Goal: Transaction & Acquisition: Purchase product/service

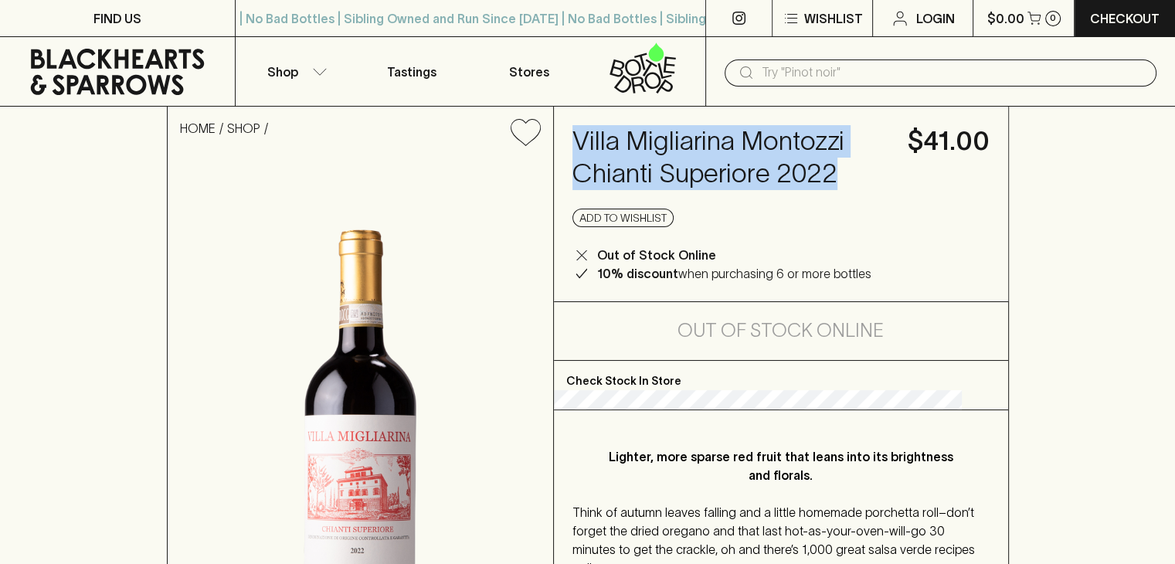
drag, startPoint x: 601, startPoint y: 145, endPoint x: 784, endPoint y: 205, distance: 191.8
click at [789, 190] on h4 "Villa Migliarina Montozzi Chianti Superiore 2022" at bounding box center [731, 157] width 317 height 65
copy h4 "Villa Migliarina Montozzi Chianti Superiore 2022"
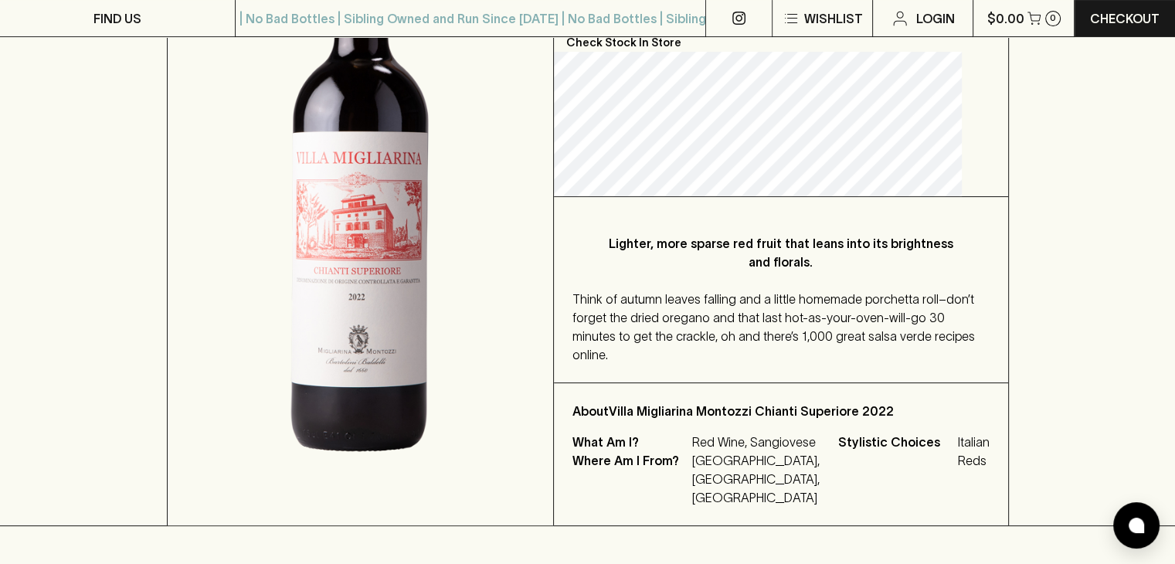
scroll to position [309, 0]
